Goal: Task Accomplishment & Management: Manage account settings

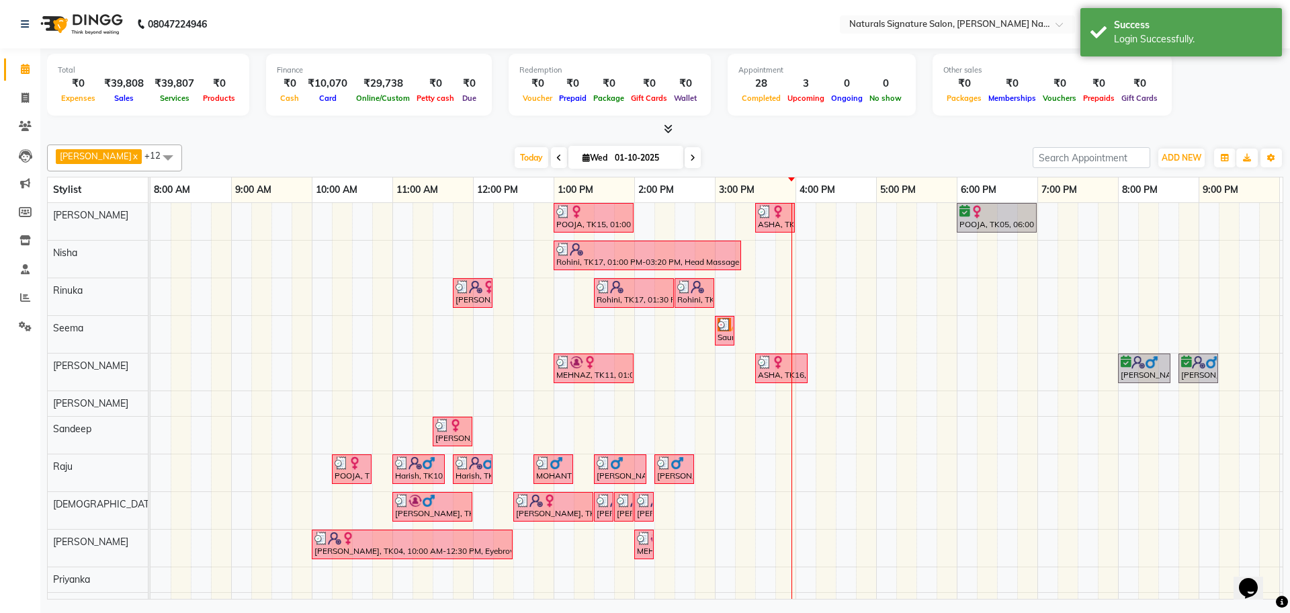
click at [551, 157] on span at bounding box center [559, 157] width 16 height 21
type input "30-09-2025"
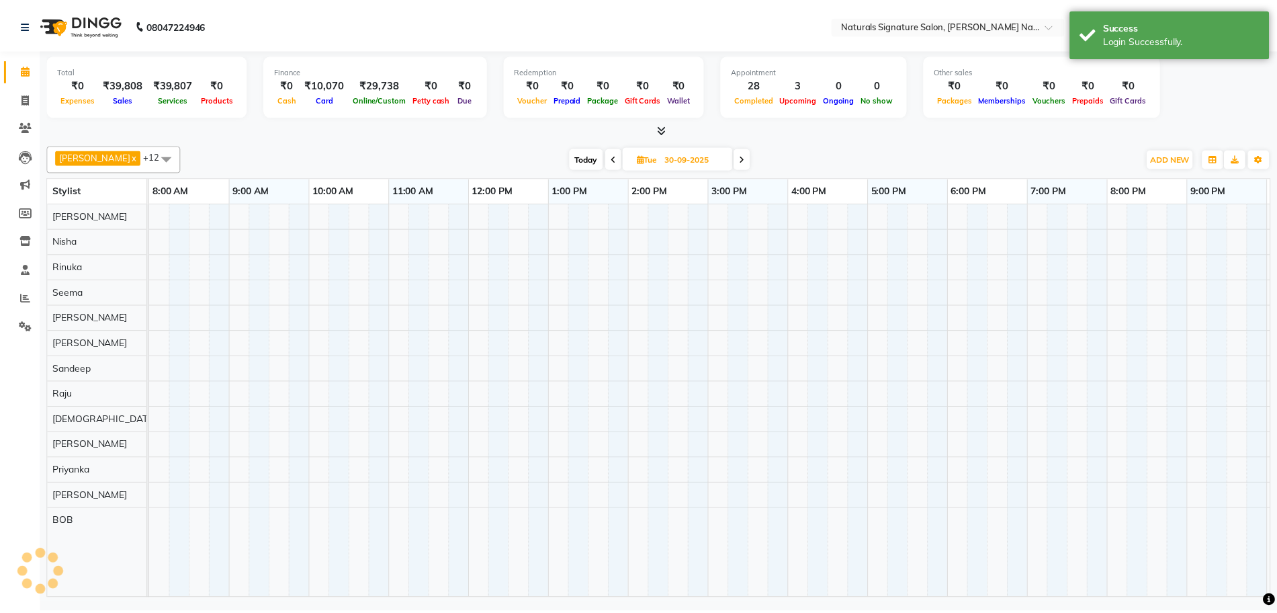
scroll to position [0, 158]
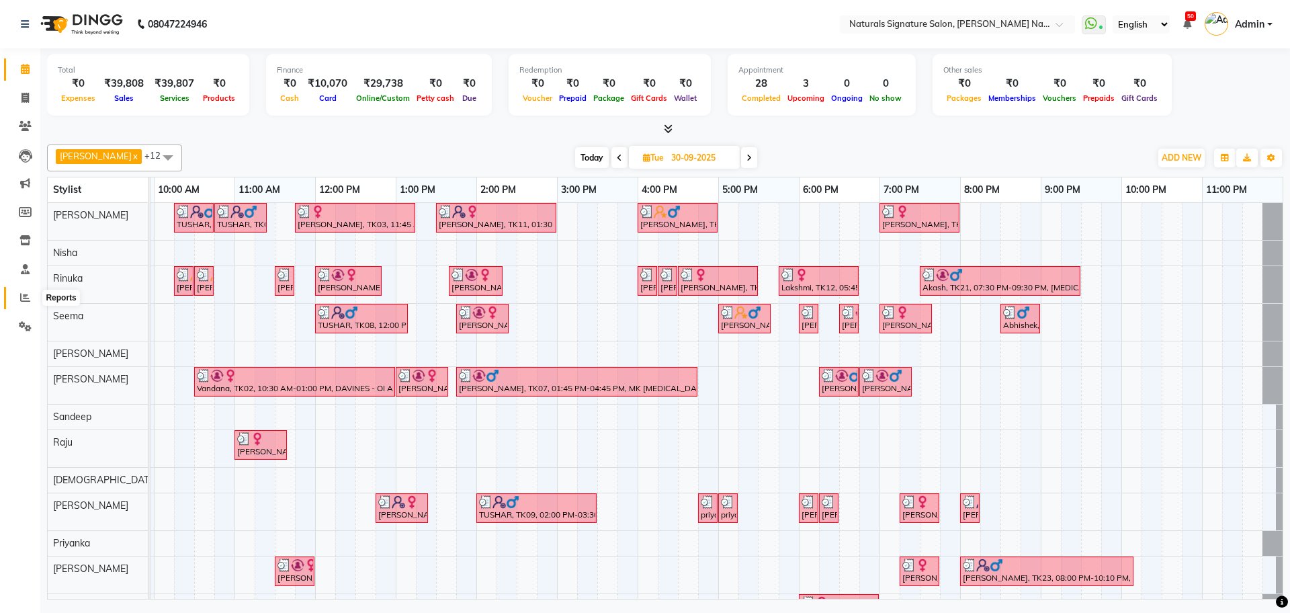
click at [26, 296] on icon at bounding box center [25, 297] width 10 height 10
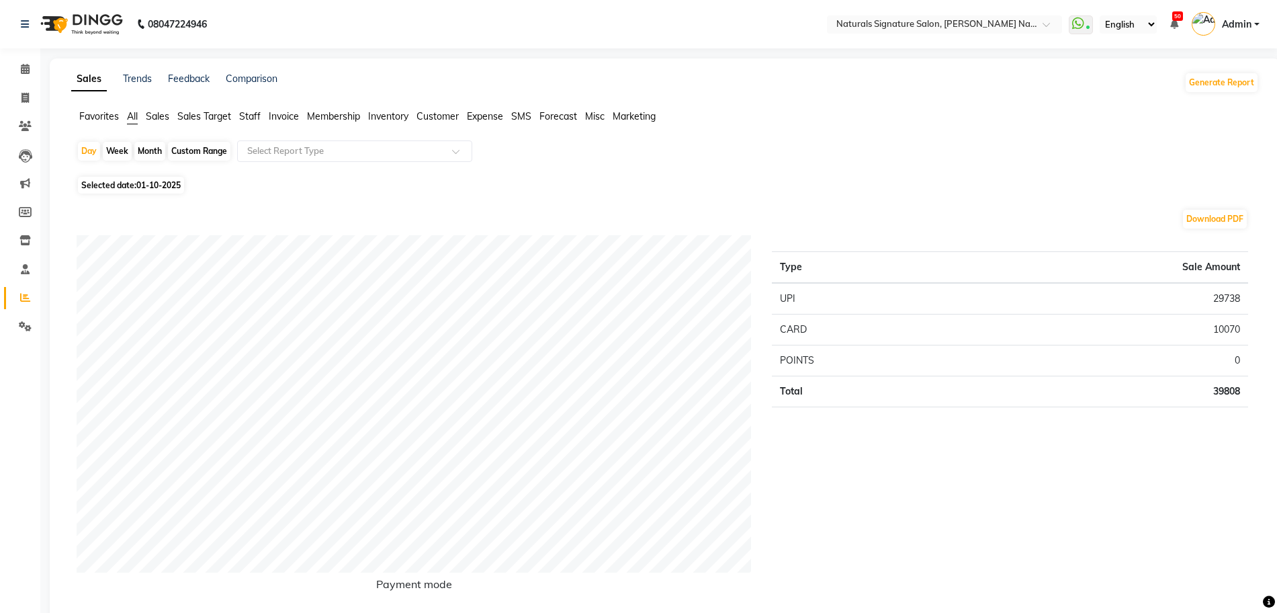
click at [253, 114] on span "Staff" at bounding box center [250, 116] width 22 height 12
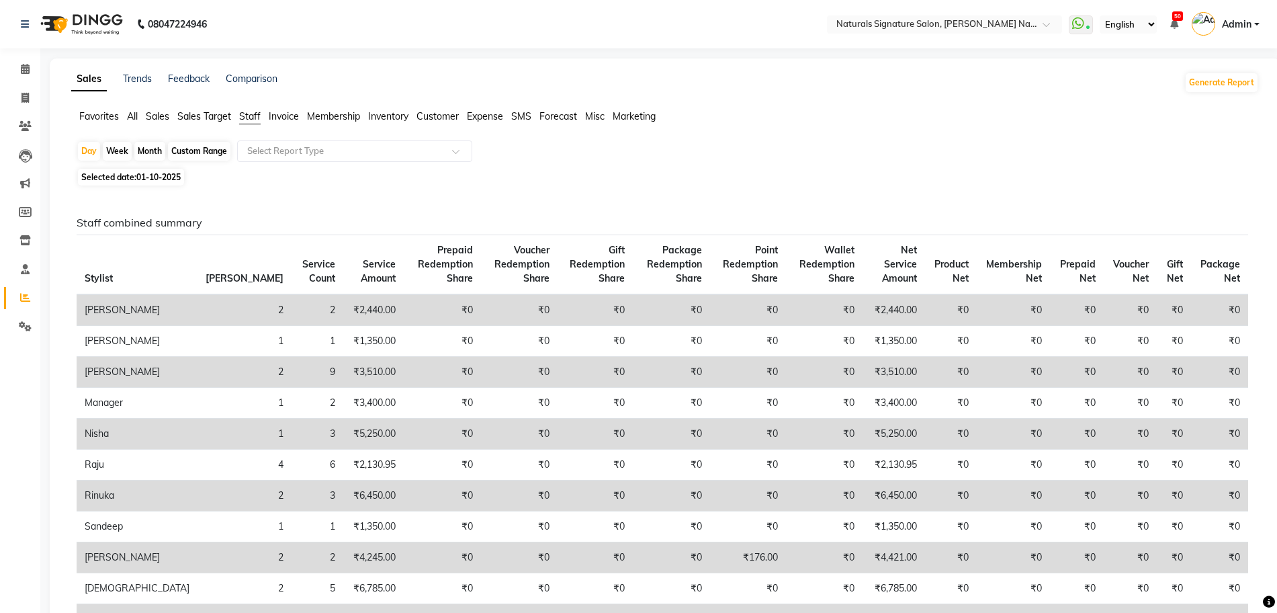
click at [159, 173] on span "01-10-2025" at bounding box center [158, 177] width 44 height 10
select select "10"
select select "2025"
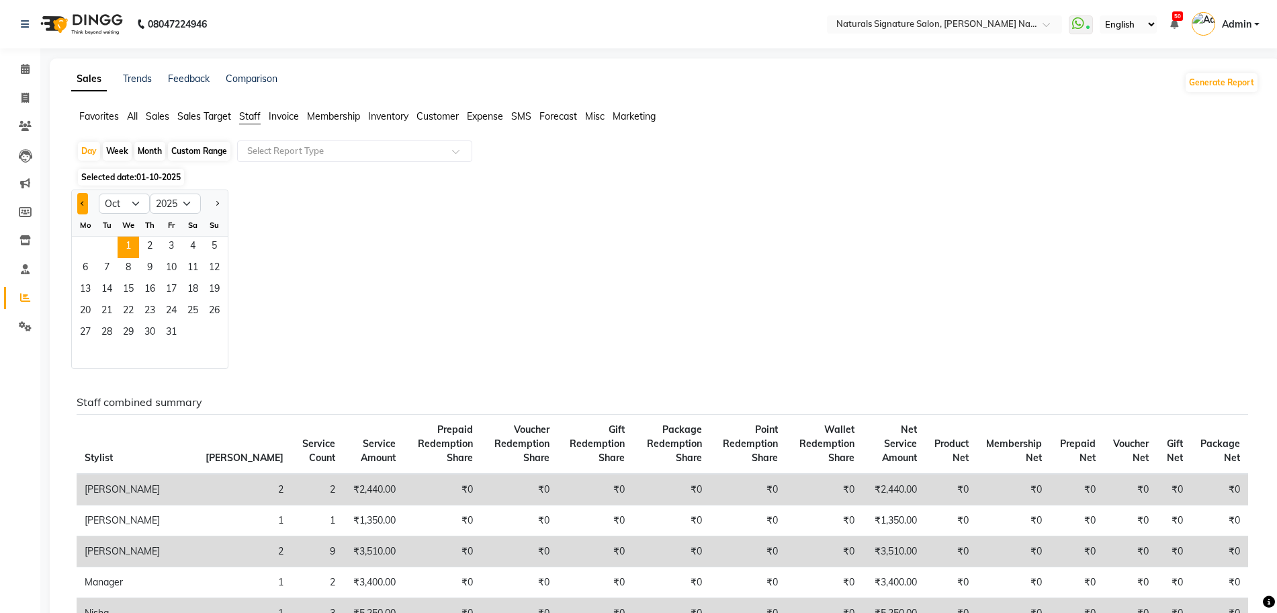
click at [79, 204] on button "Previous month" at bounding box center [82, 204] width 11 height 22
select select "9"
click at [107, 331] on span "30" at bounding box center [107, 334] width 22 height 22
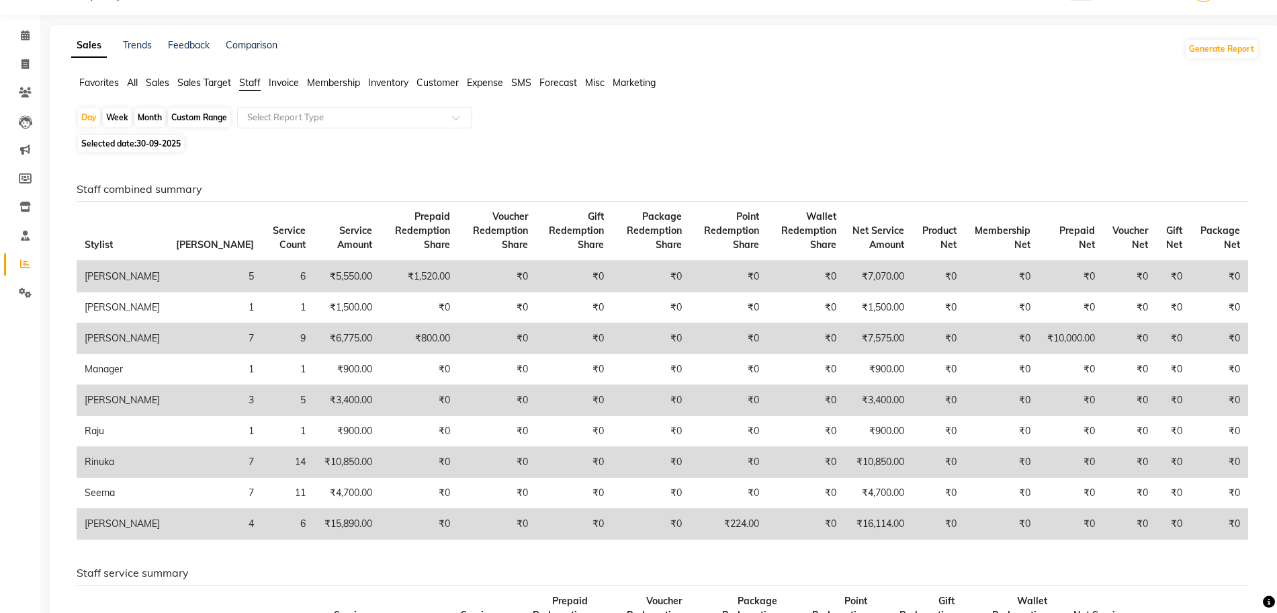
click at [646, 190] on h6 "Staff combined summary" at bounding box center [663, 189] width 1172 height 13
click at [762, 149] on div "Selected date: [DATE]" at bounding box center [668, 143] width 1183 height 14
click at [163, 143] on span "30-09-2025" at bounding box center [158, 143] width 44 height 10
select select "9"
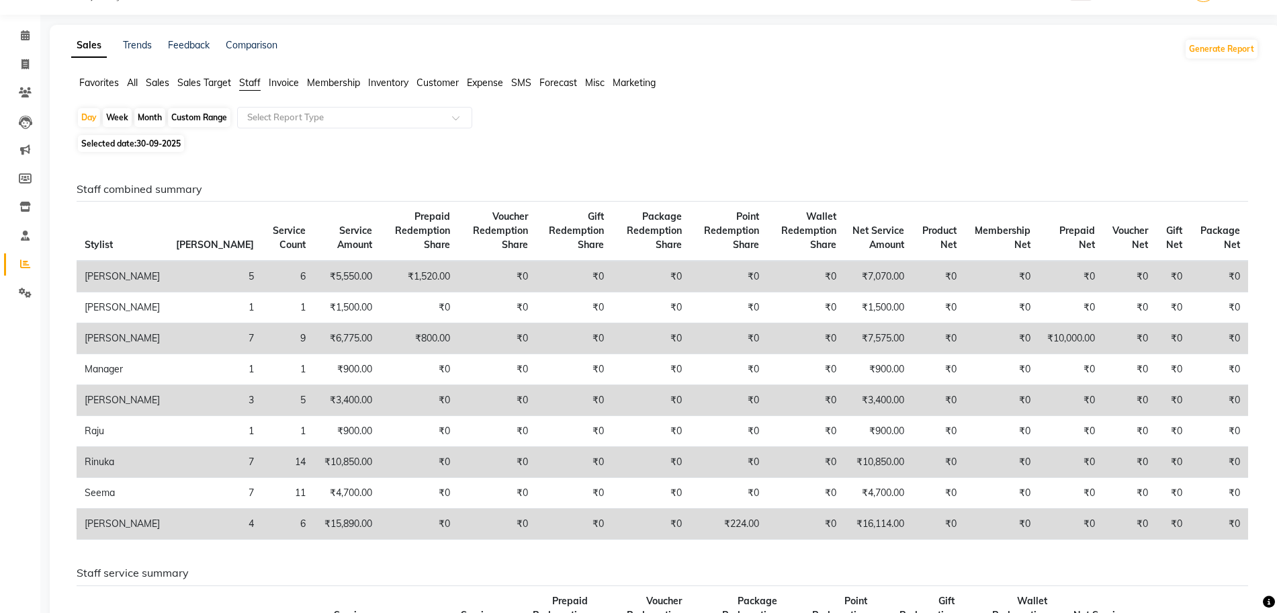
select select "2025"
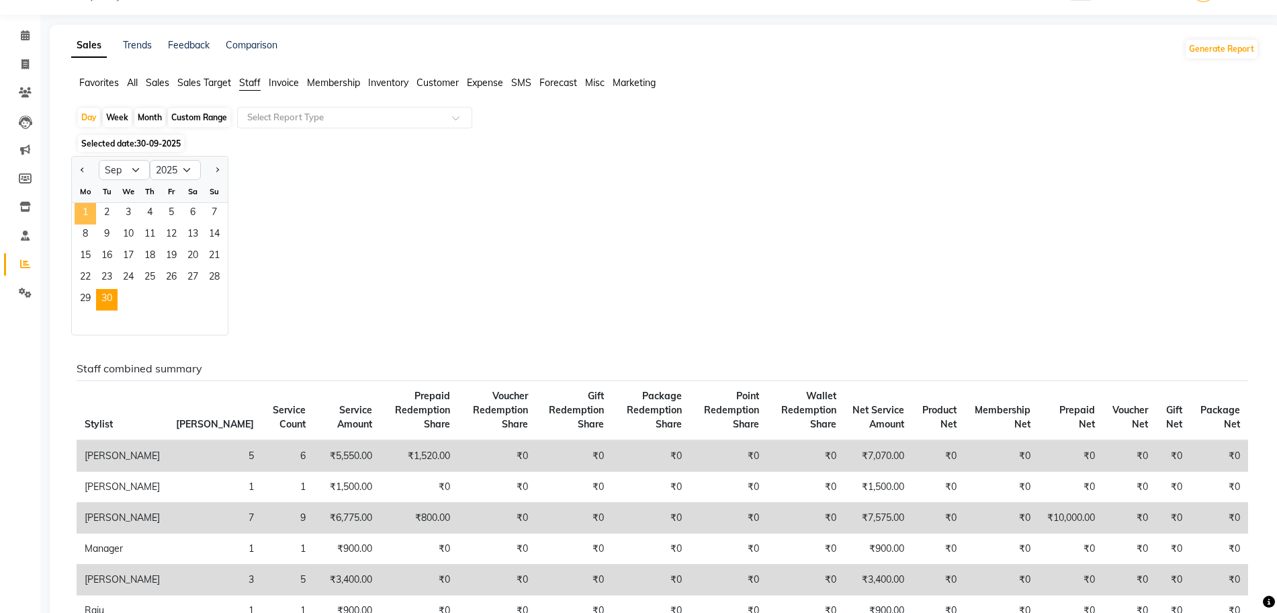
click at [87, 212] on span "1" at bounding box center [86, 214] width 22 height 22
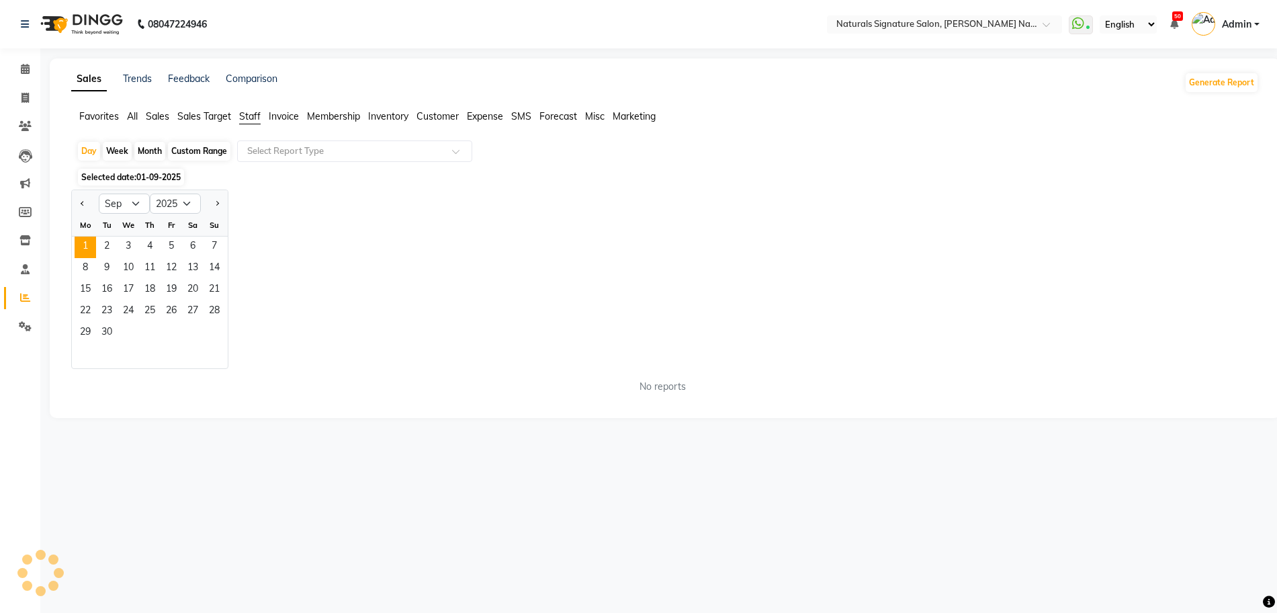
scroll to position [0, 0]
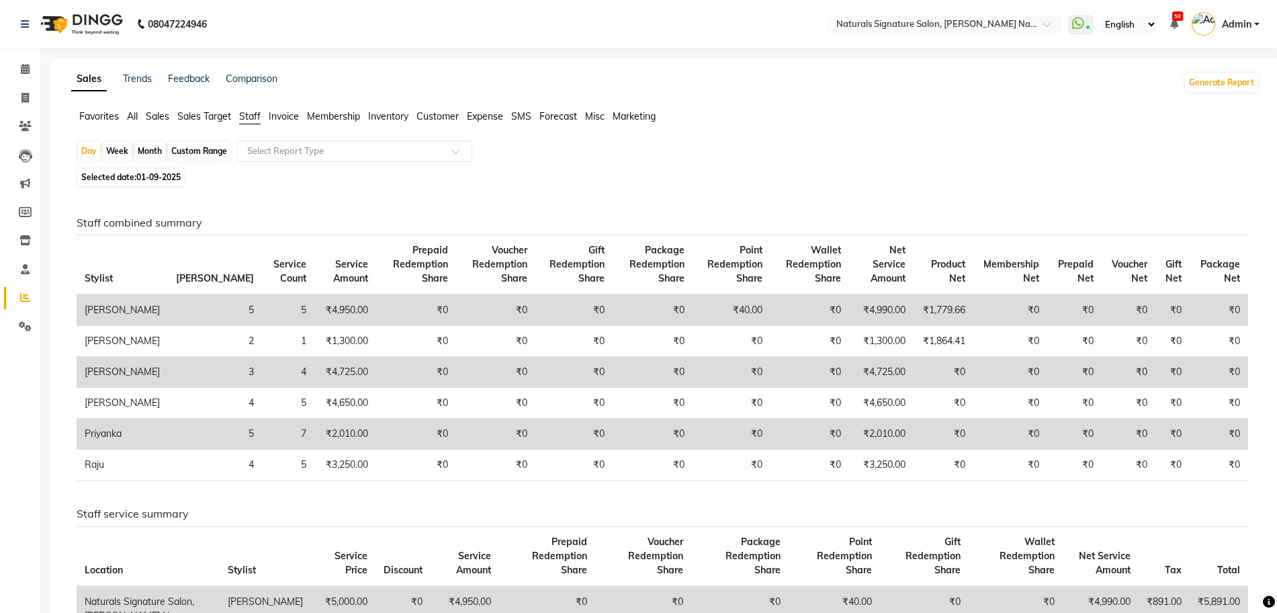
click at [133, 173] on span "Selected date: [DATE]" at bounding box center [131, 177] width 106 height 17
select select "9"
select select "2025"
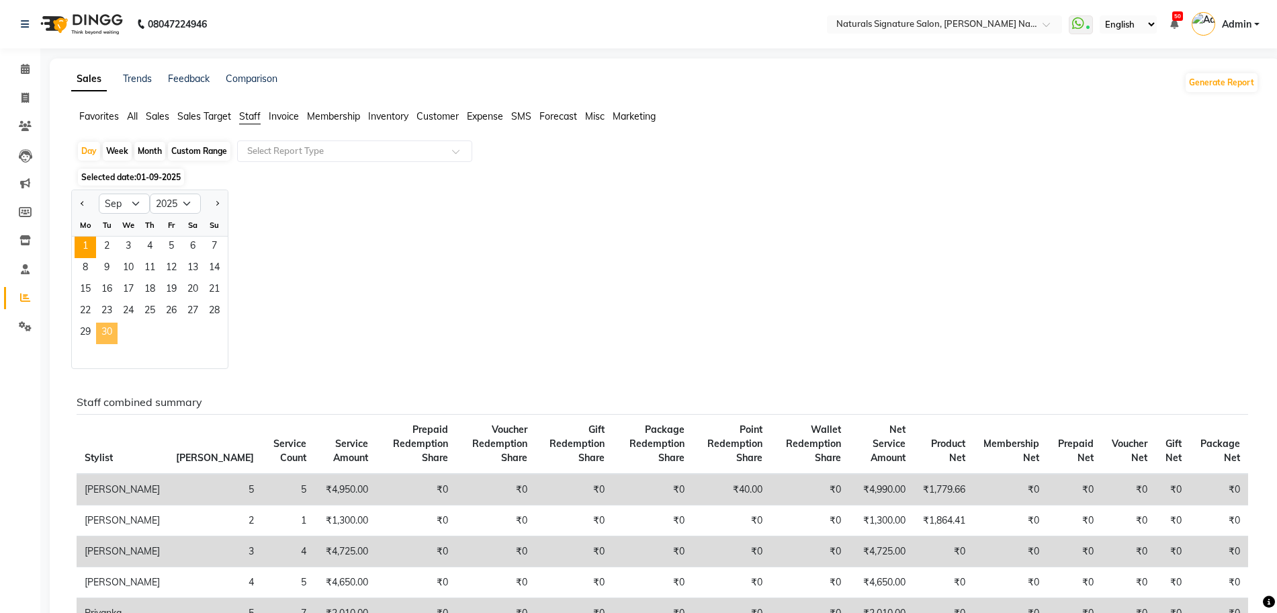
click at [111, 327] on span "30" at bounding box center [107, 334] width 22 height 22
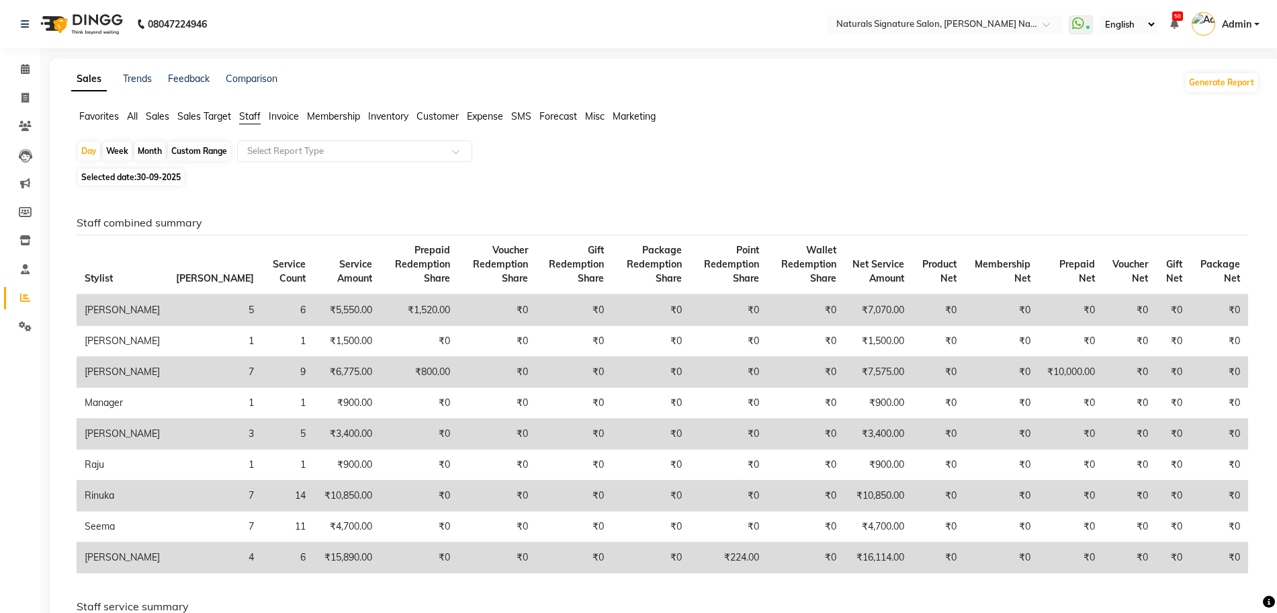
click at [192, 146] on div "Custom Range" at bounding box center [199, 151] width 62 height 19
select select "9"
select select "2025"
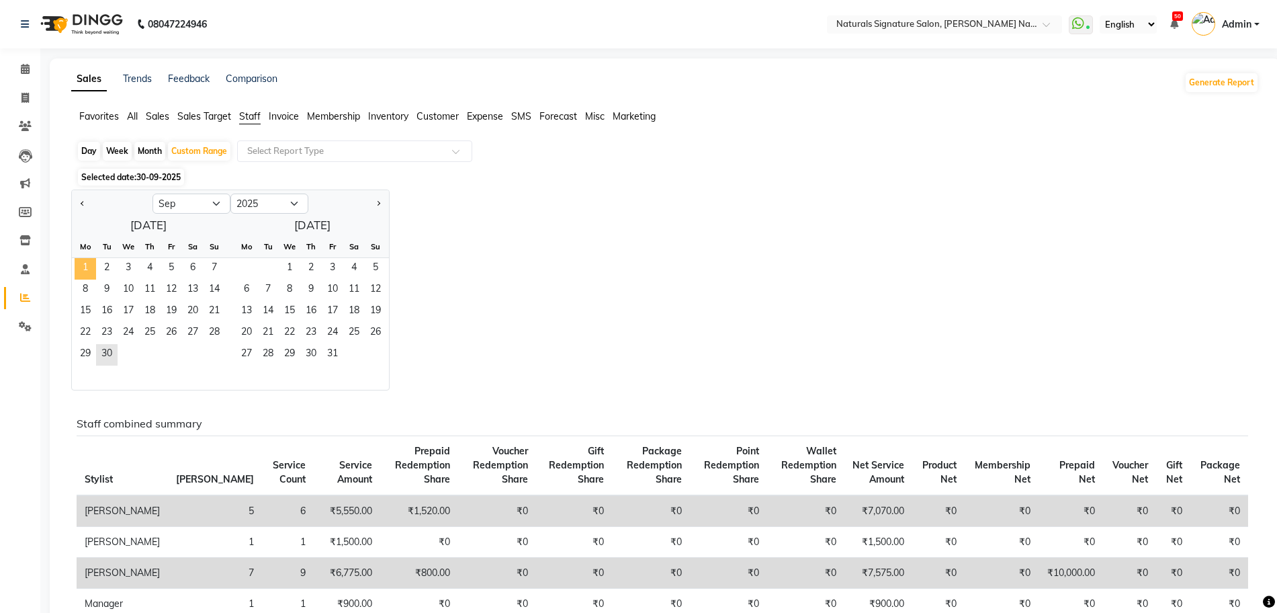
click at [90, 263] on span "1" at bounding box center [86, 269] width 22 height 22
click at [113, 351] on span "30" at bounding box center [107, 355] width 22 height 22
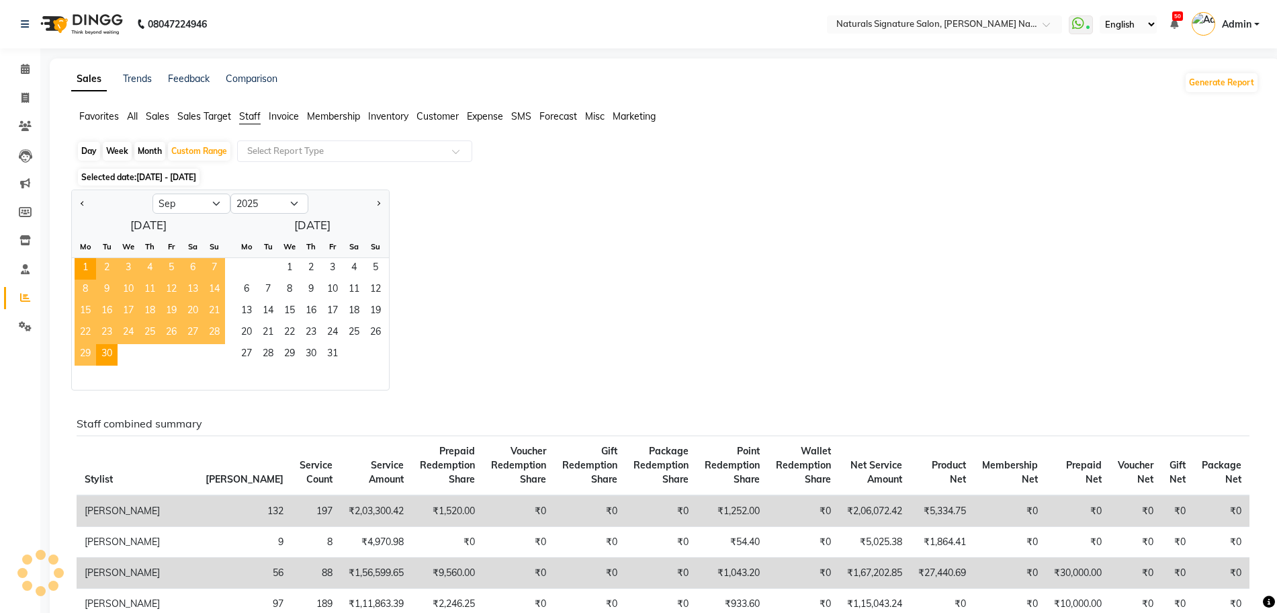
click at [721, 237] on div "Jan Feb Mar Apr May Jun [DATE] Aug Sep Oct Nov [DATE] 2016 2017 2018 2019 2020 …" at bounding box center [665, 289] width 1188 height 201
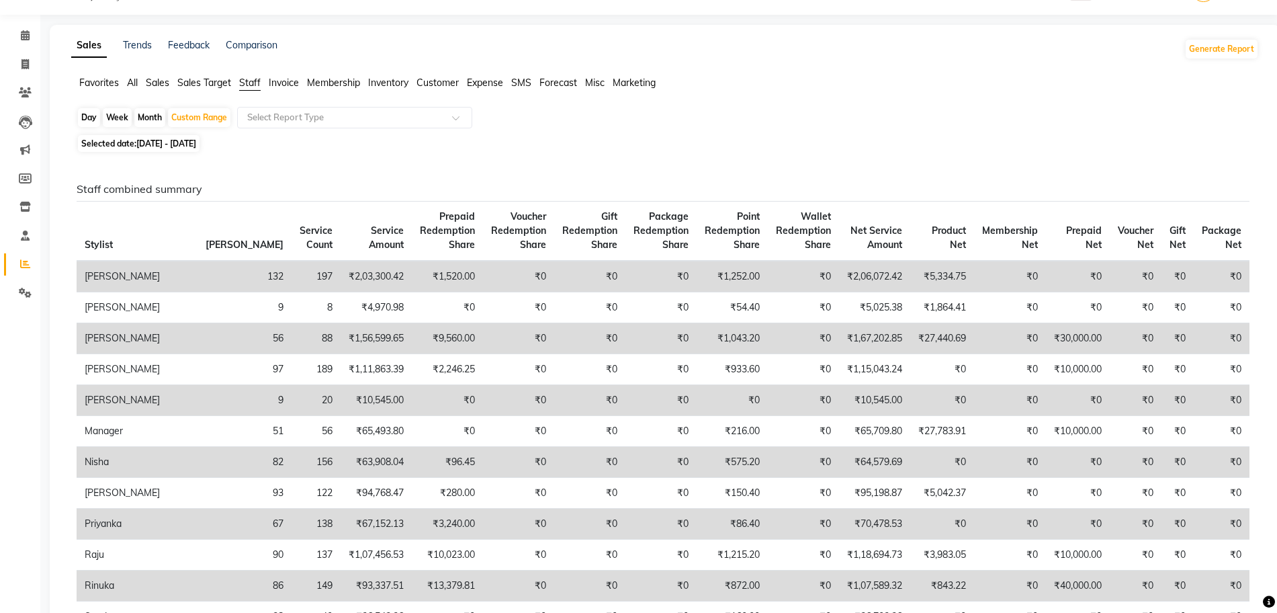
scroll to position [67, 0]
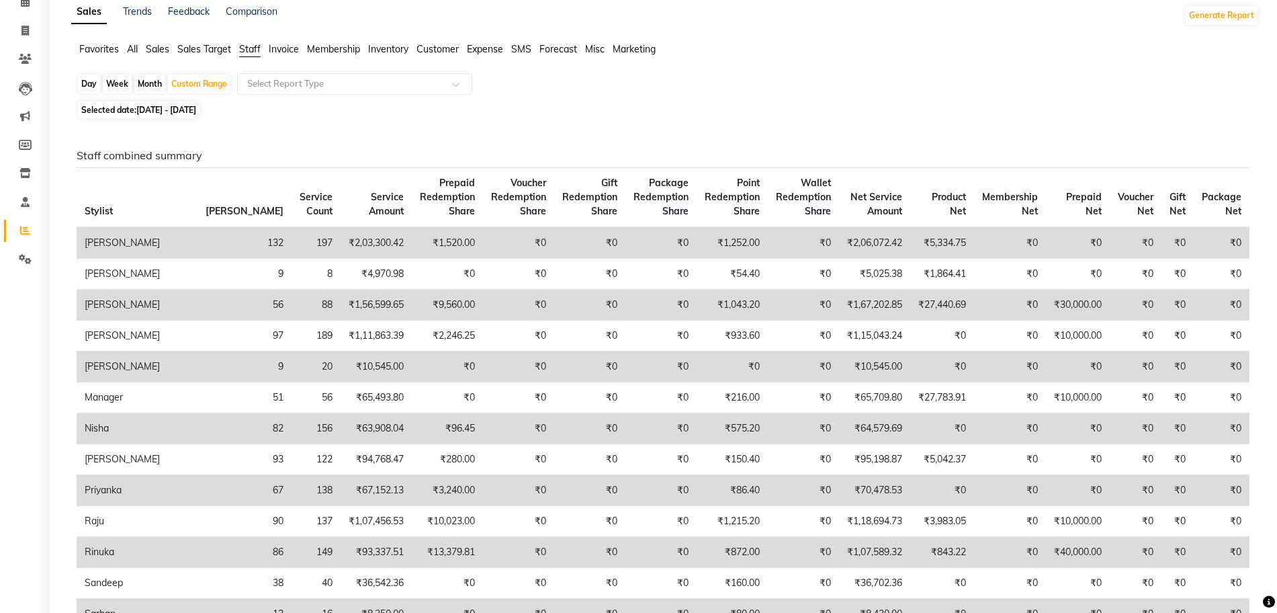
click at [805, 92] on div "Day Week Month Custom Range Select Report Type" at bounding box center [665, 85] width 1177 height 24
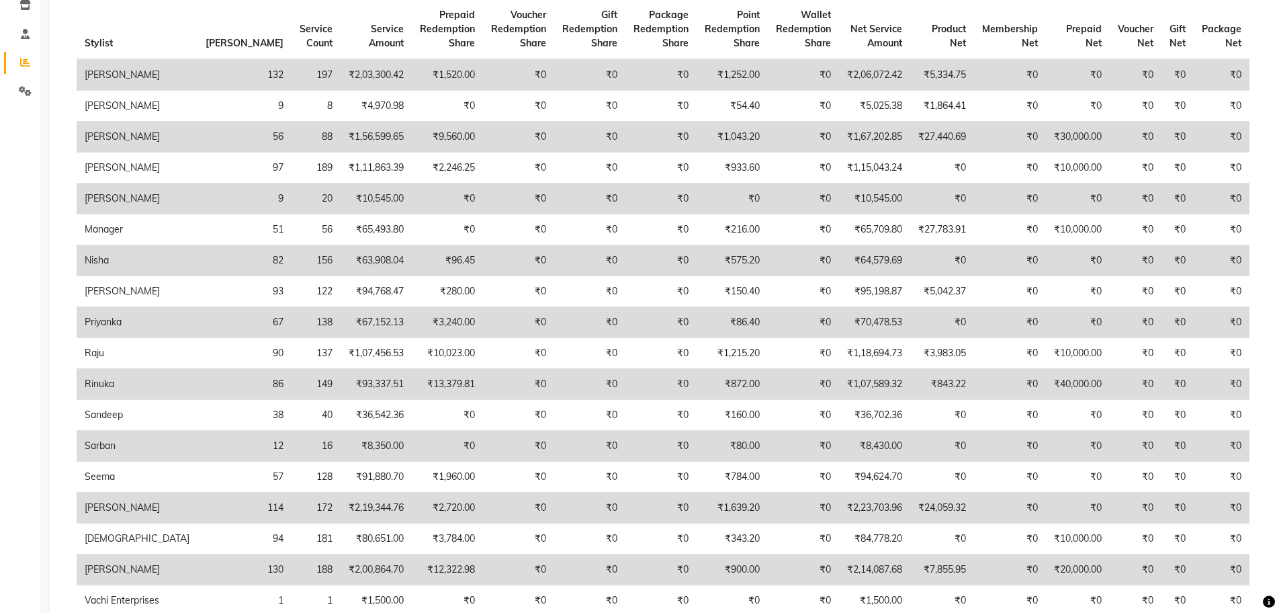
scroll to position [202, 0]
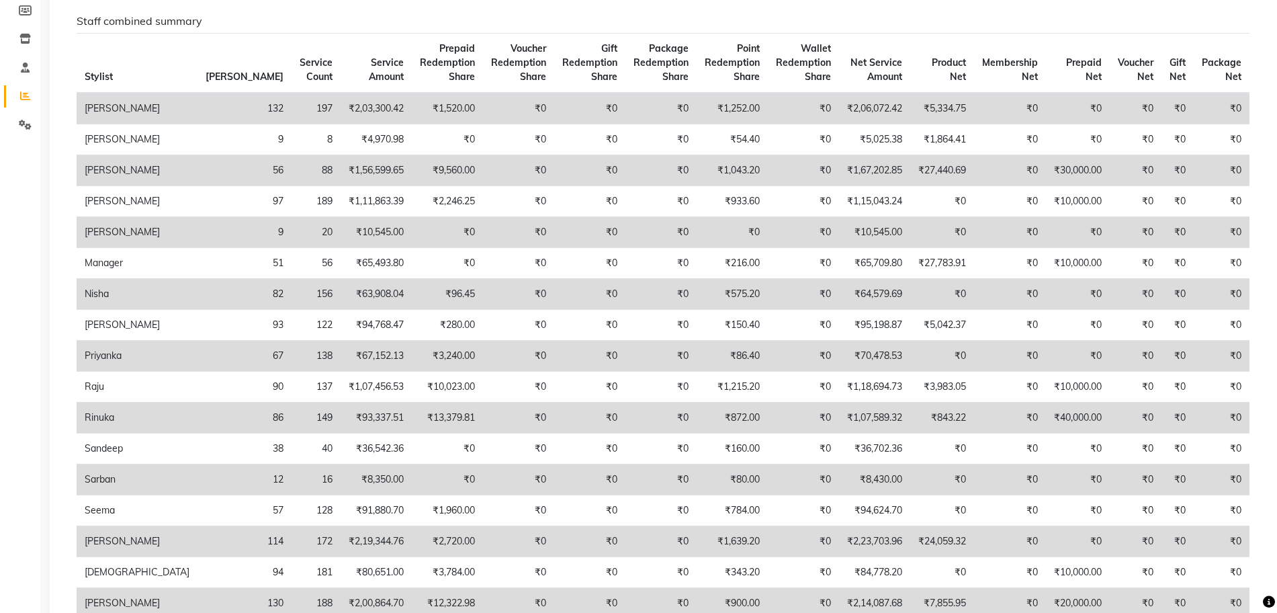
click at [839, 17] on h6 "Staff combined summary" at bounding box center [663, 21] width 1172 height 13
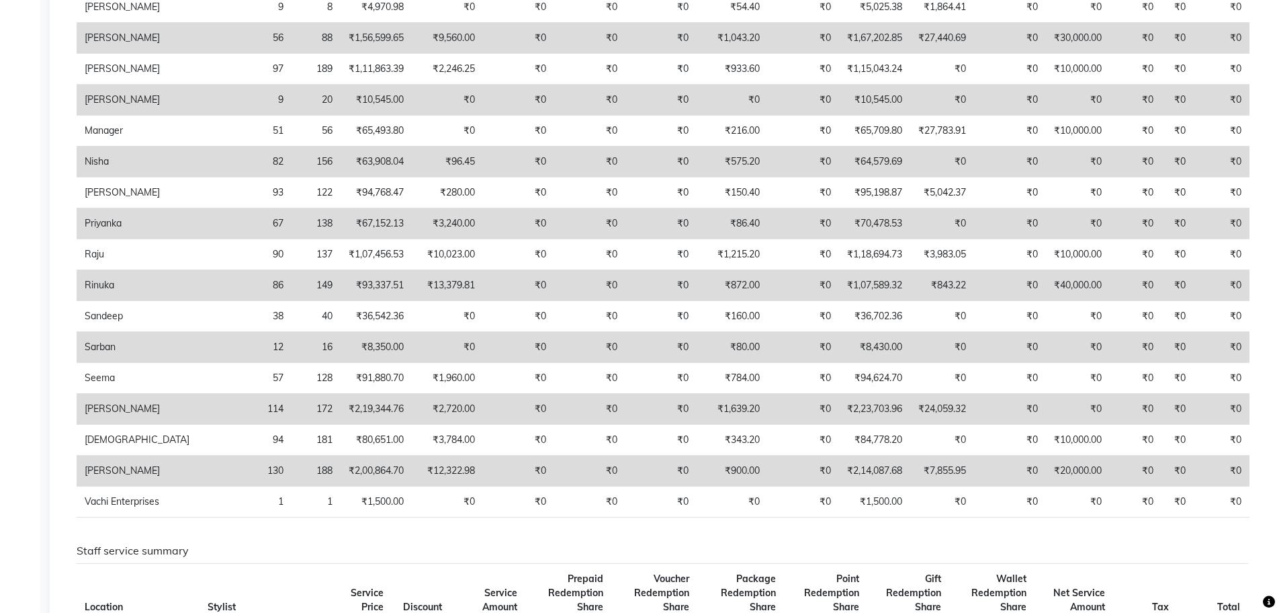
scroll to position [336, 0]
click at [642, 417] on td "₹0" at bounding box center [661, 407] width 71 height 31
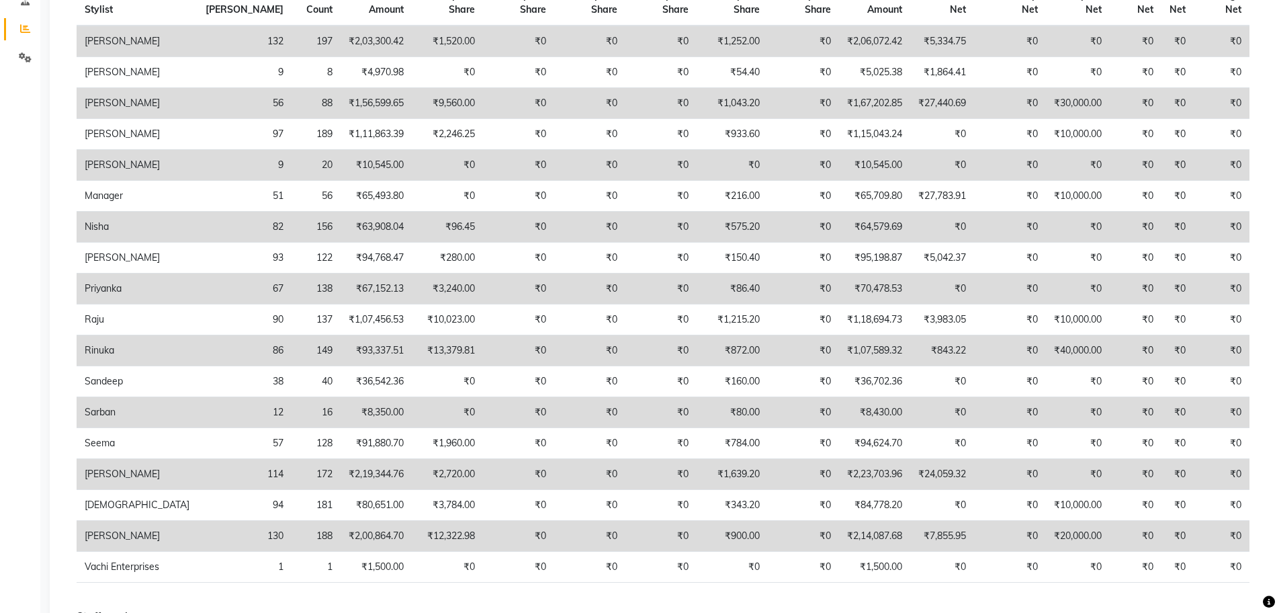
scroll to position [235, 0]
